Goal: Transaction & Acquisition: Purchase product/service

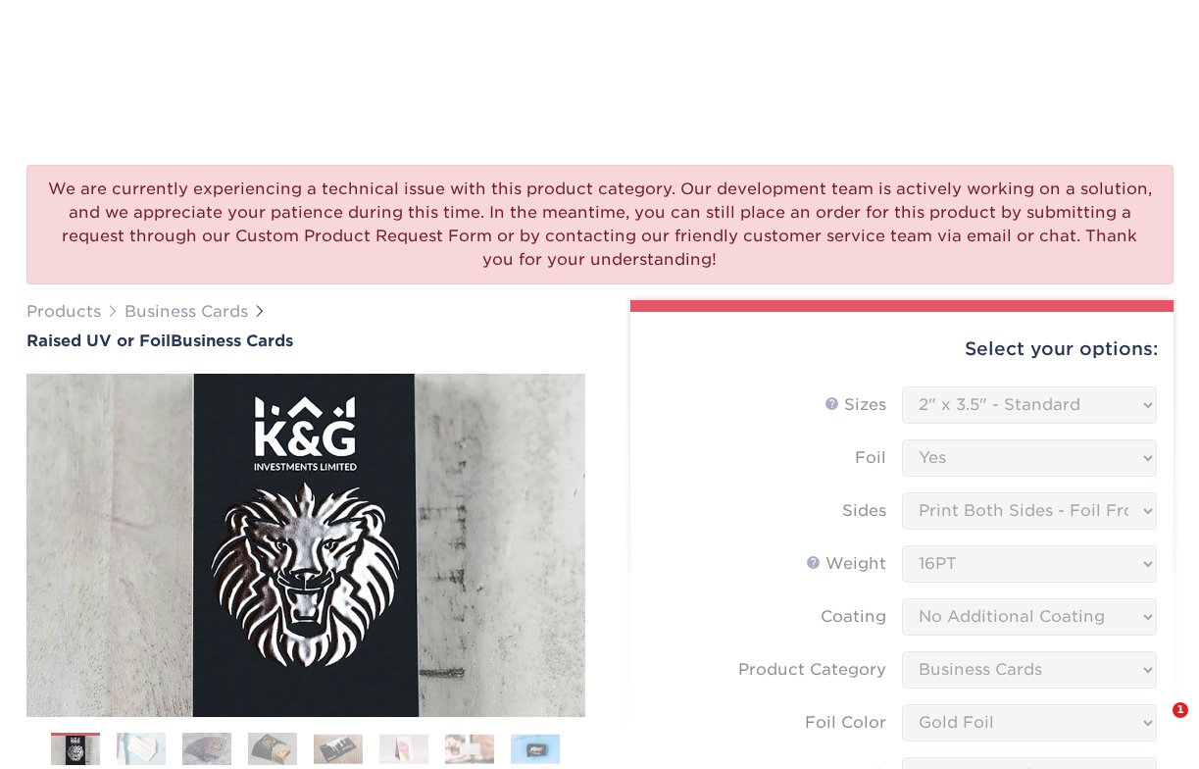
select select "2.00x3.50"
select select "upload"
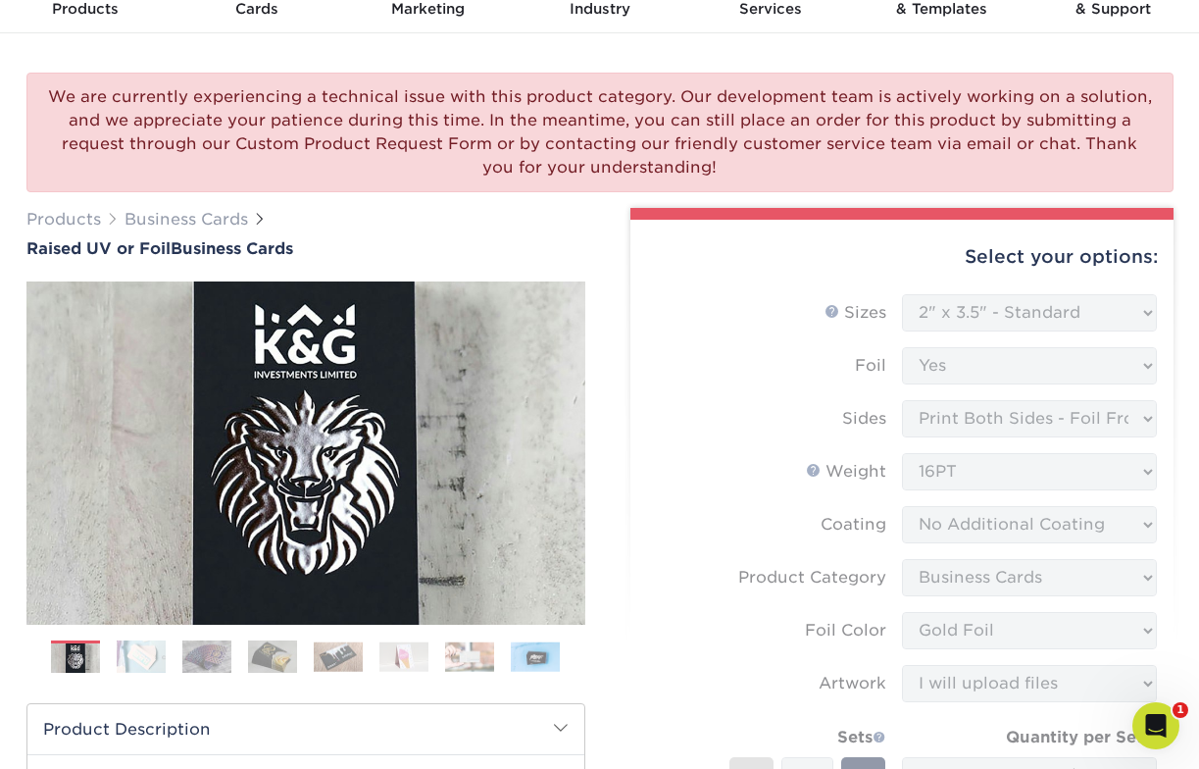
scroll to position [44, 0]
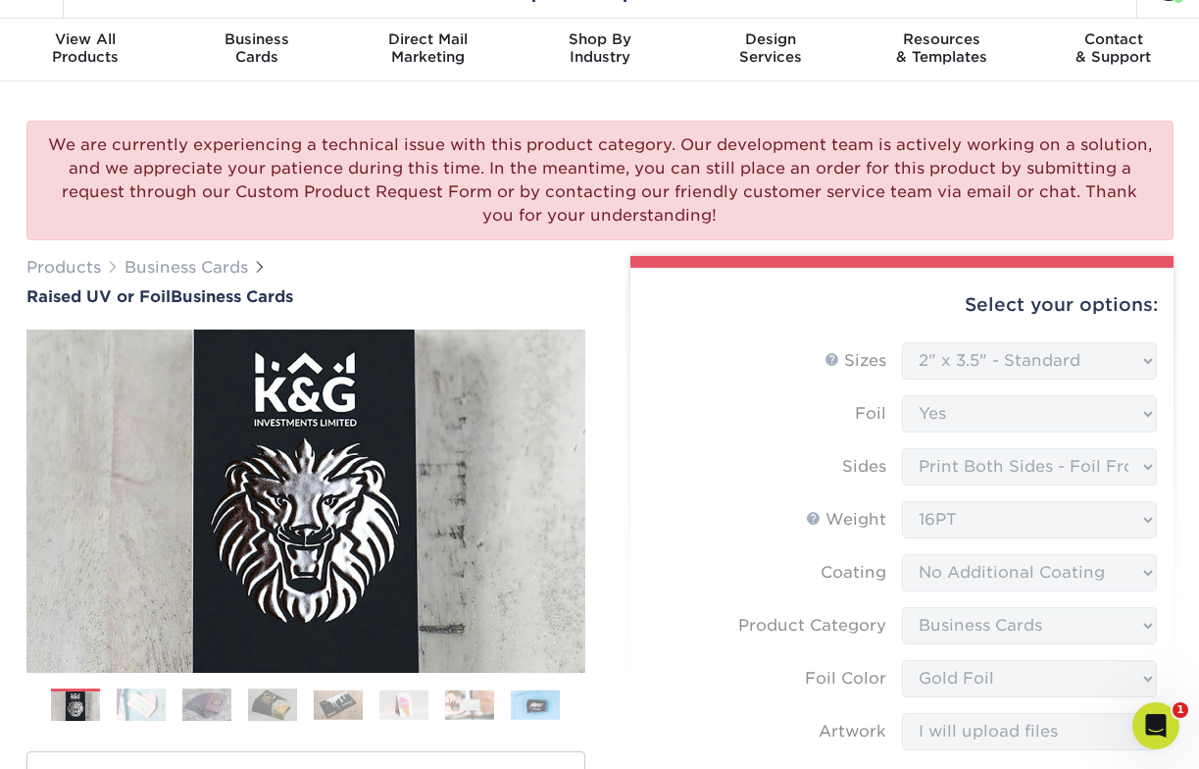
click at [708, 349] on form "Sizes Help Sizes Please Select 2" x 3.5" - Standard Foil Please Select" at bounding box center [902, 691] width 512 height 699
click at [1035, 364] on form "Sizes Help Sizes Please Select 2" x 3.5" - Standard Foil Please Select" at bounding box center [902, 691] width 512 height 699
click at [1041, 412] on form "Sizes Help Sizes Please Select 2" x 3.5" - Standard Foil Please Select" at bounding box center [902, 691] width 512 height 699
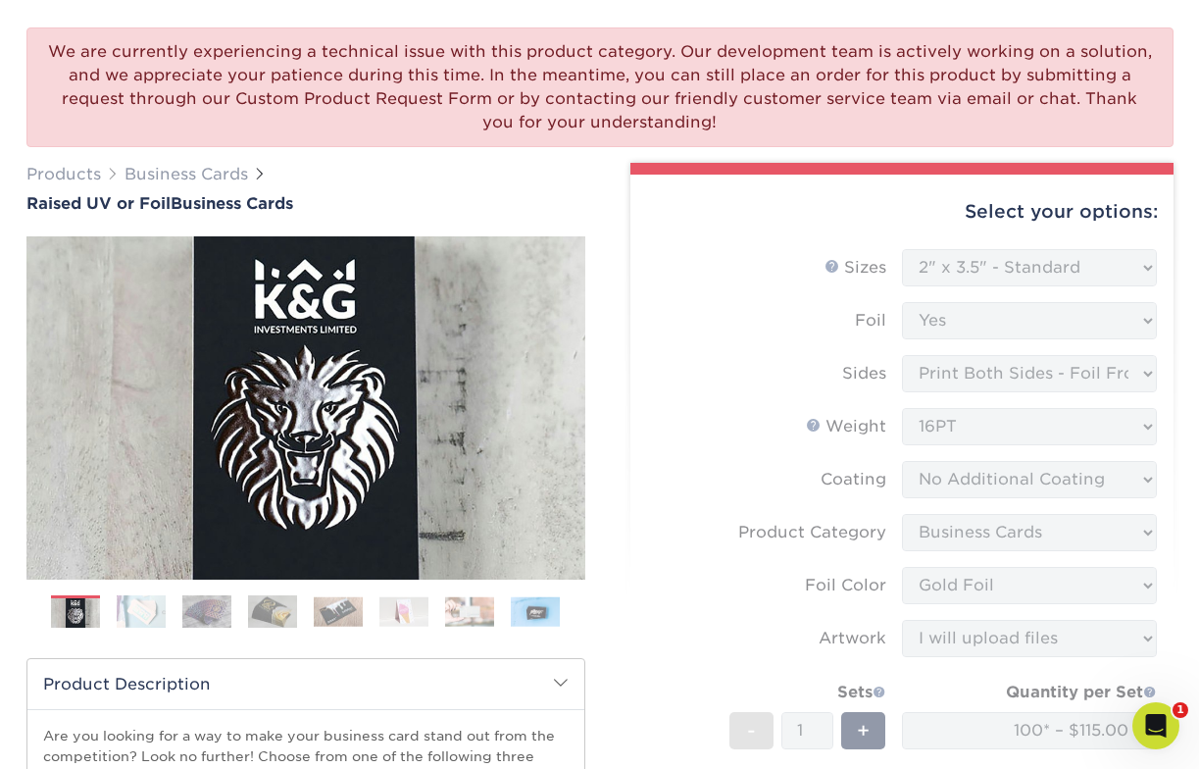
scroll to position [143, 0]
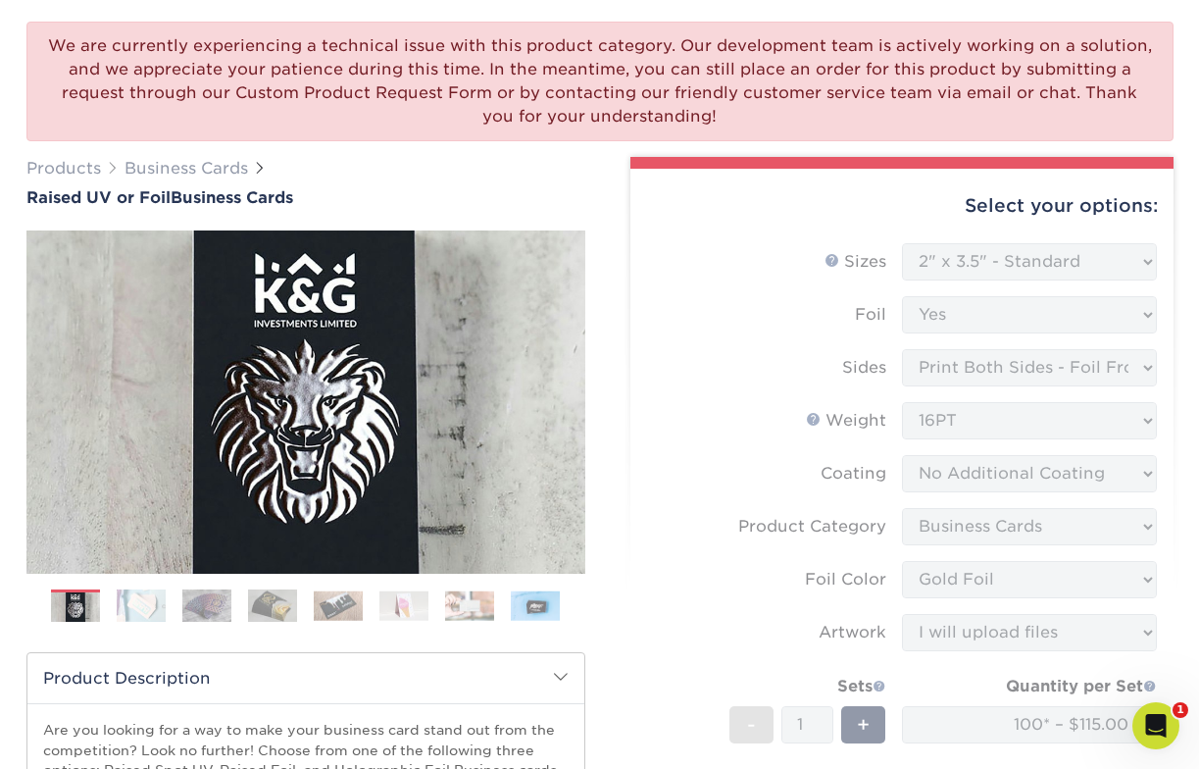
click at [1108, 372] on form "Sizes Help Sizes Please Select 2" x 3.5" - Standard Foil Please Select" at bounding box center [902, 592] width 512 height 699
click at [1032, 418] on form "Sizes Help Sizes Please Select 2" x 3.5" - Standard Foil Please Select" at bounding box center [902, 592] width 512 height 699
click at [978, 467] on form "Sizes Help Sizes Please Select 2" x 3.5" - Standard Foil Please Select" at bounding box center [902, 592] width 512 height 699
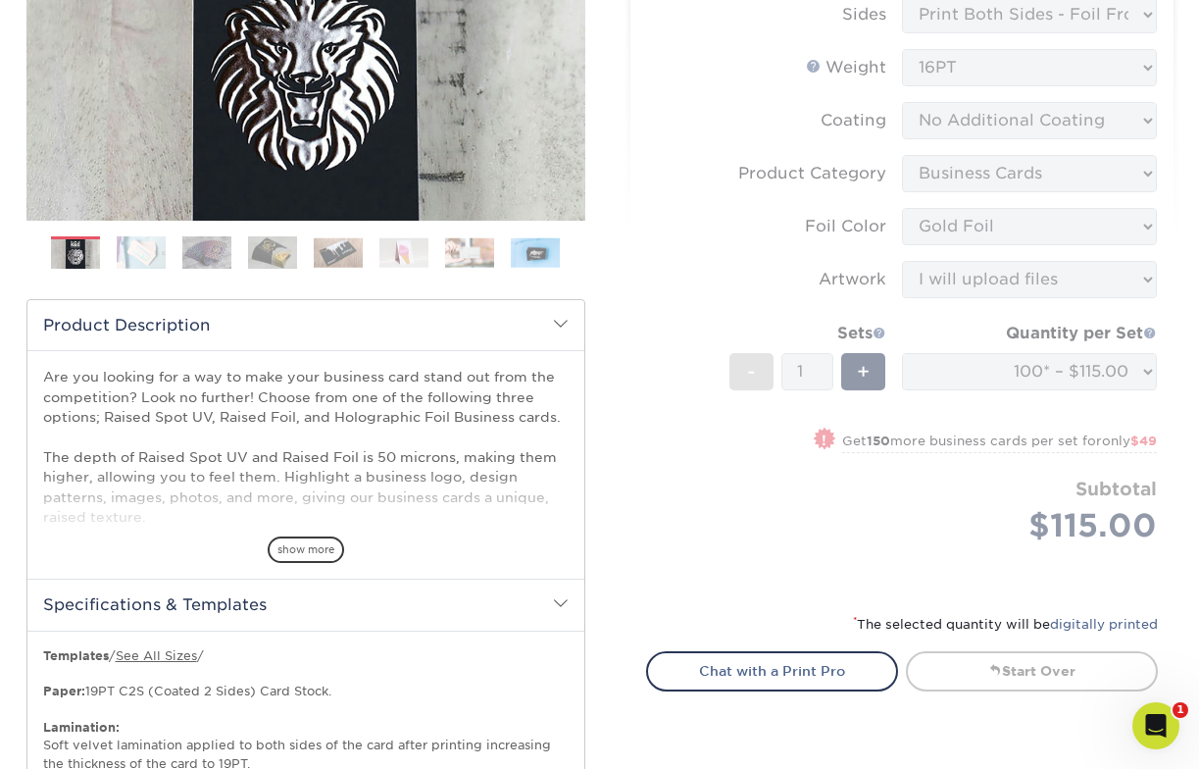
scroll to position [531, 0]
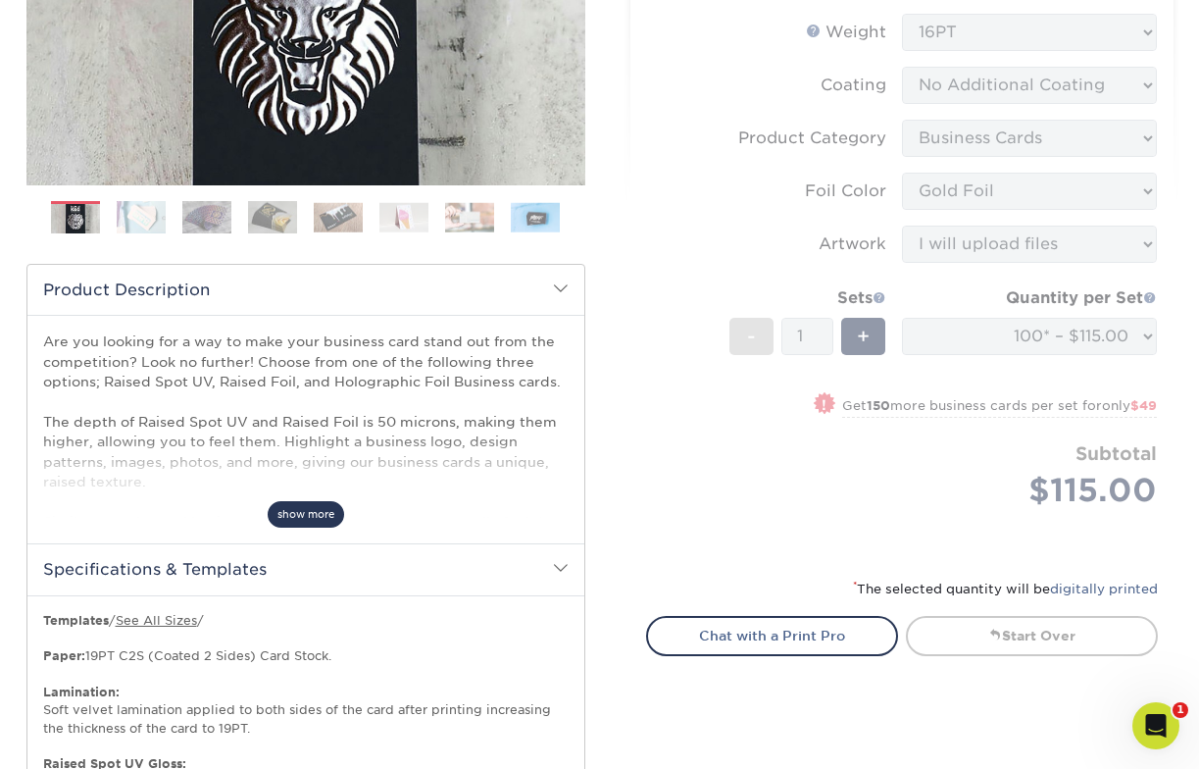
click at [297, 515] on span "show more" at bounding box center [306, 514] width 76 height 26
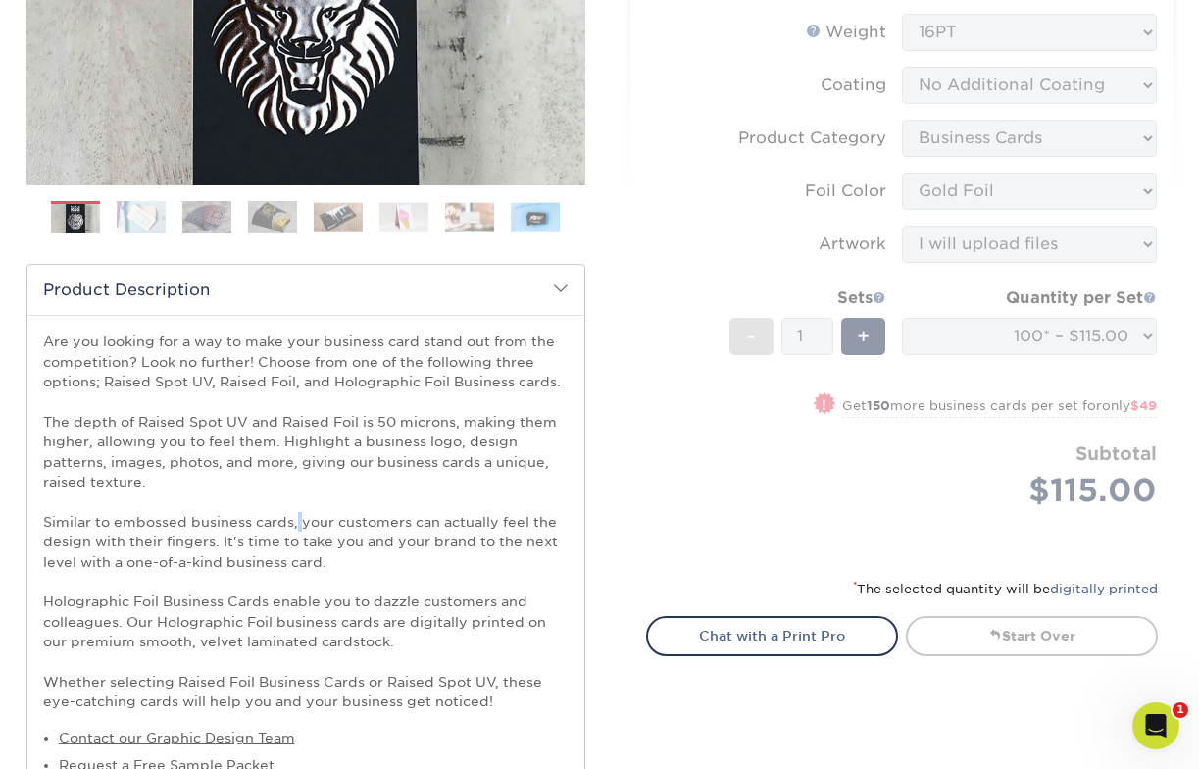
click at [297, 515] on p "Are you looking for a way to make your business card stand out from the competi…" at bounding box center [306, 520] width 526 height 379
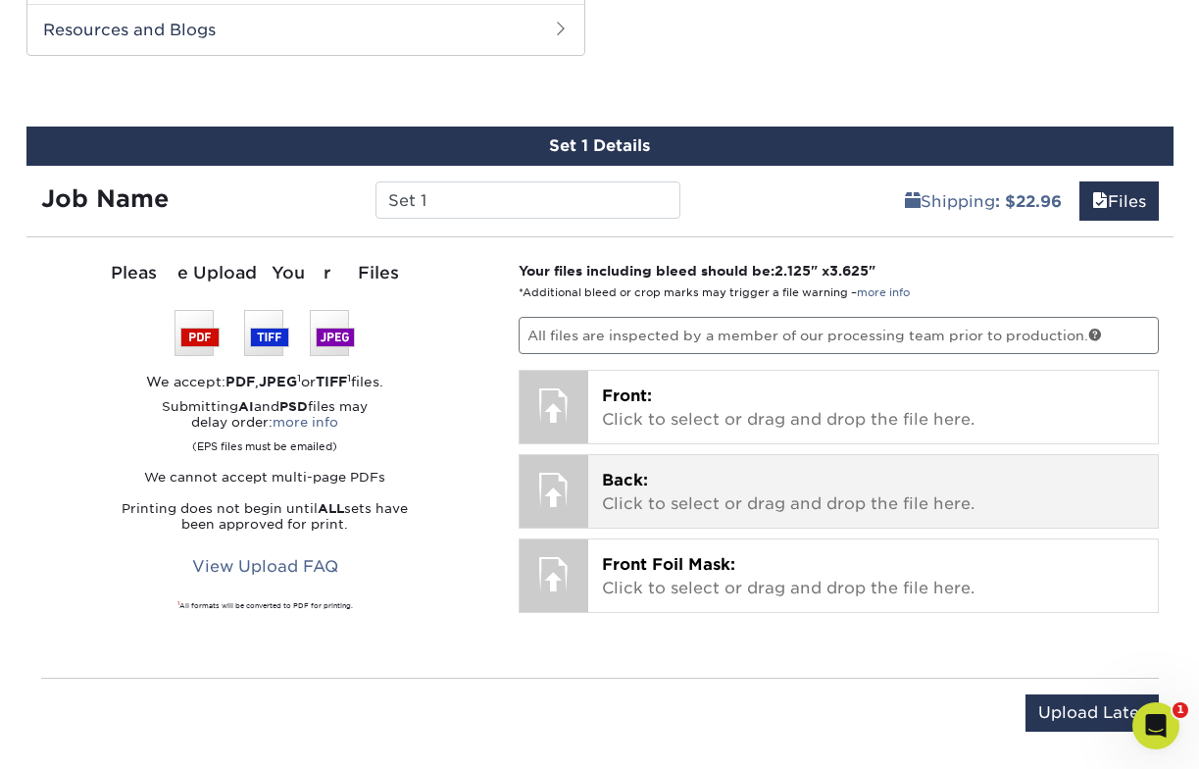
scroll to position [2035, 0]
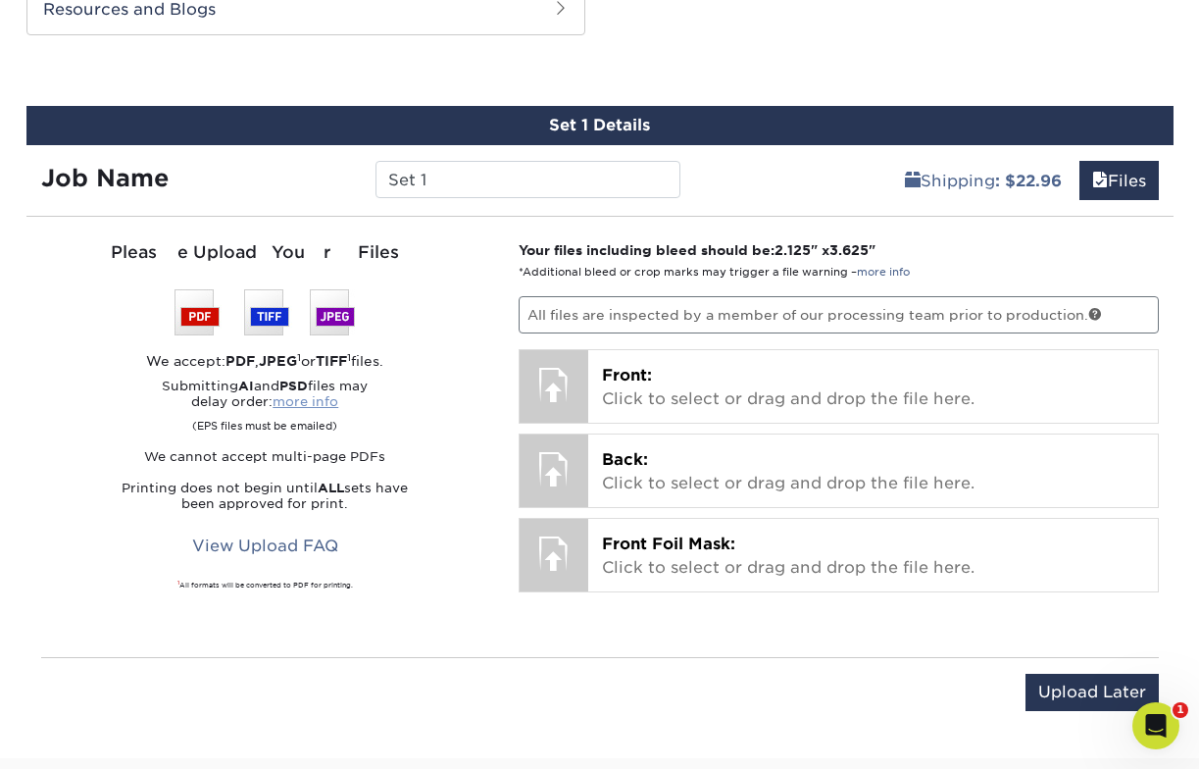
click at [329, 401] on link "more info" at bounding box center [306, 401] width 66 height 15
